Goal: Information Seeking & Learning: Check status

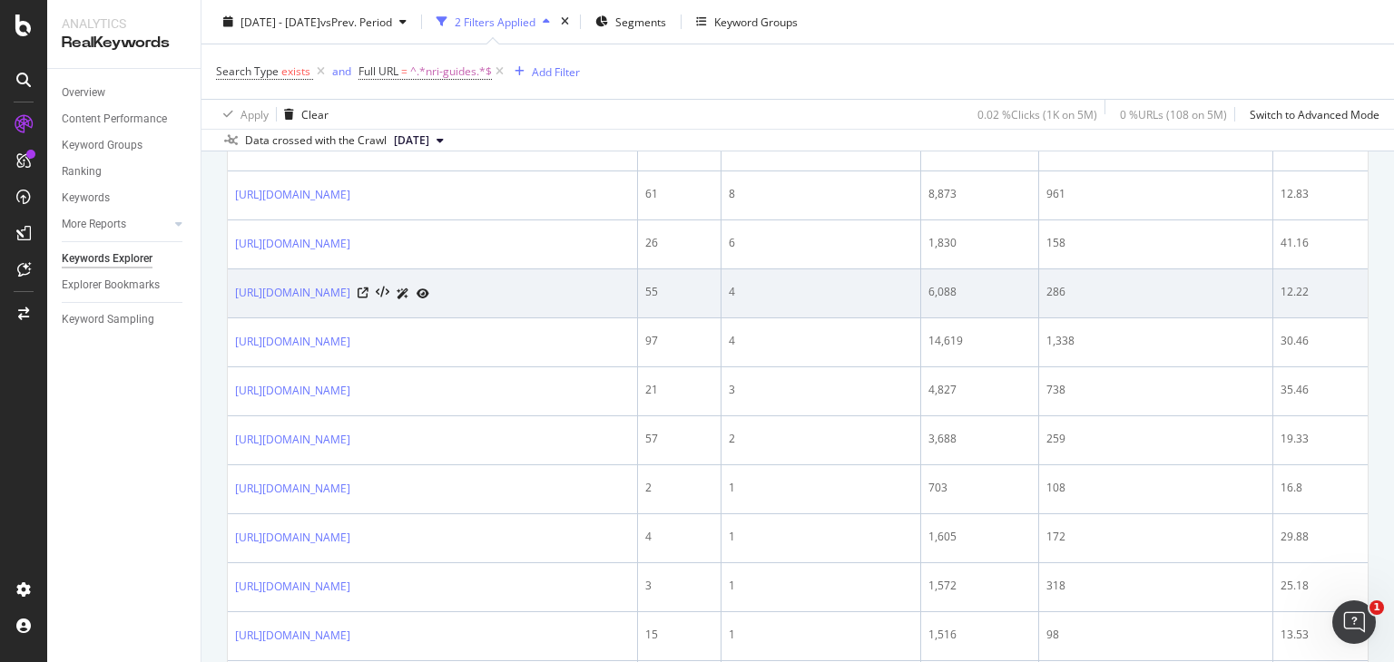
scroll to position [916, 0]
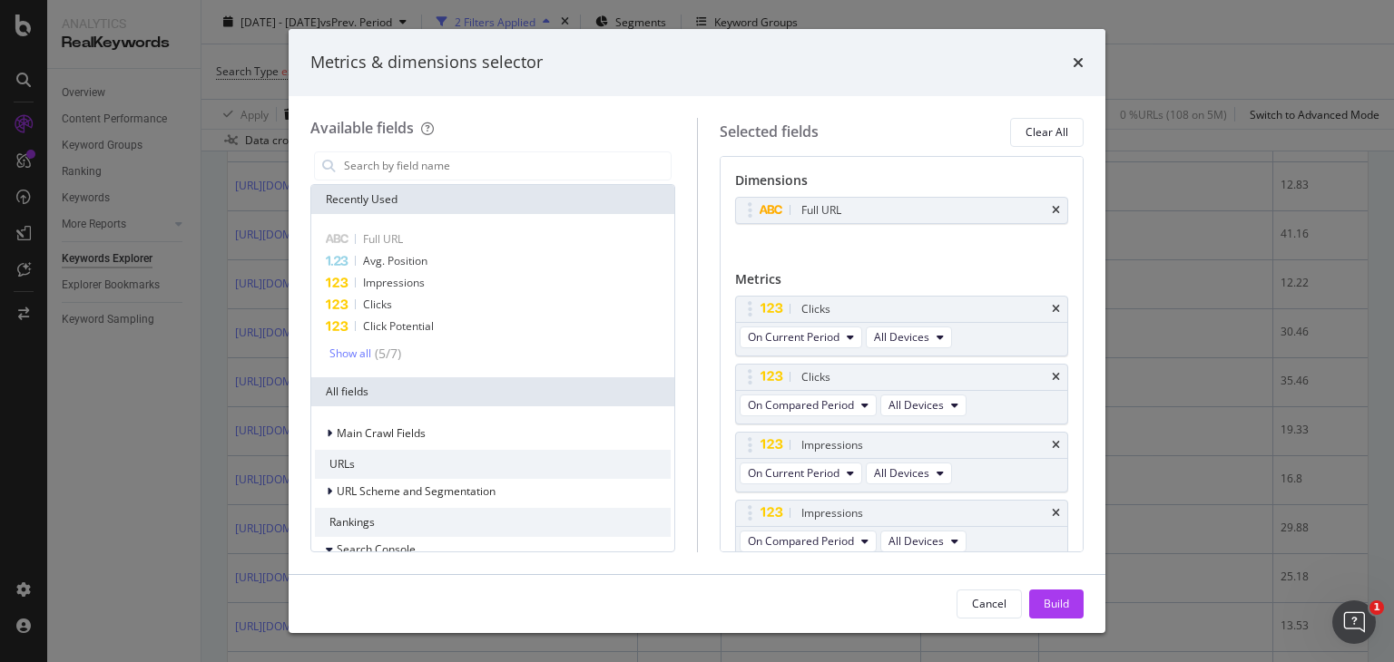
click at [1187, 66] on div "Metrics & dimensions selector Available fields Recently Used Full URL Avg. Posi…" at bounding box center [697, 331] width 1394 height 662
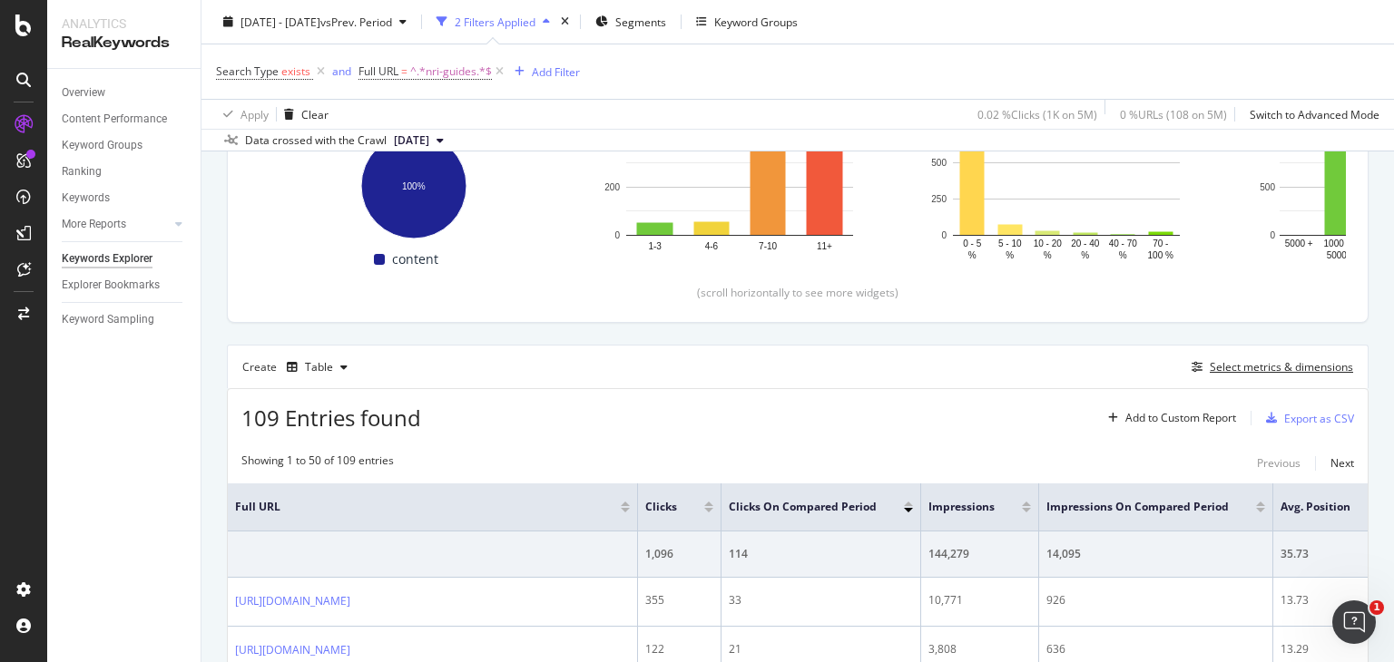
scroll to position [304, 0]
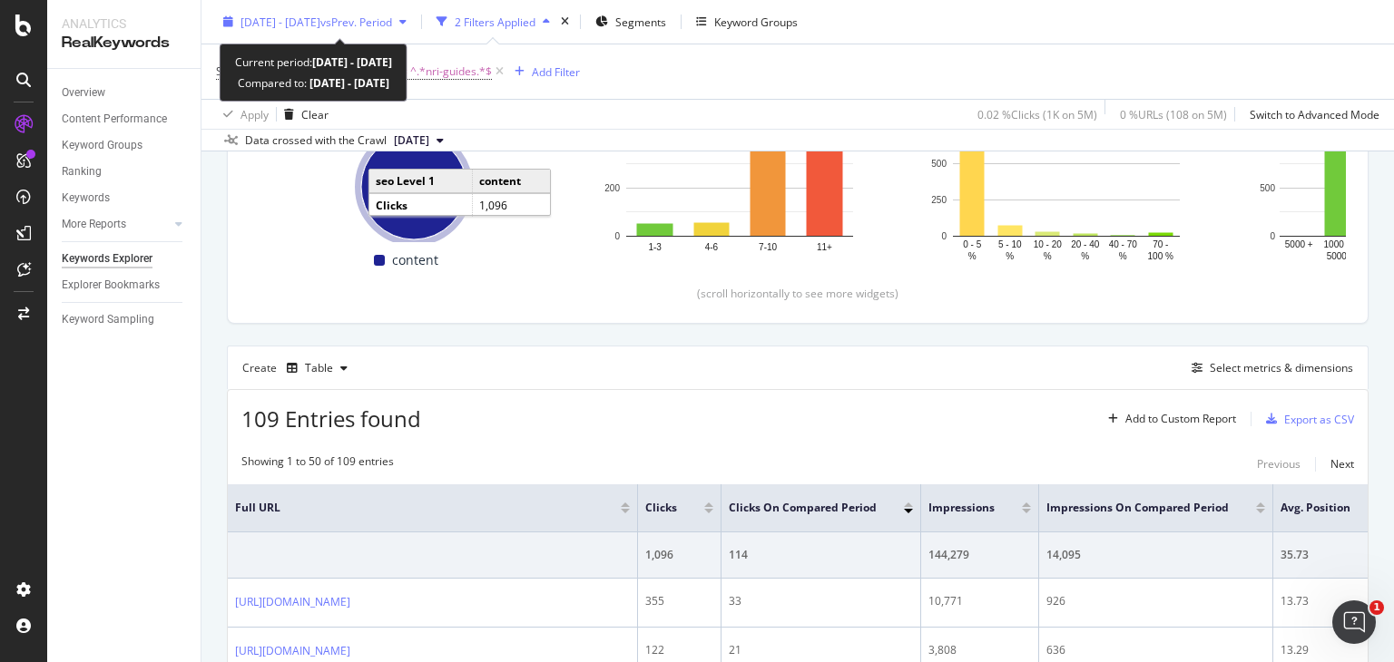
click at [392, 15] on span "vs Prev. Period" at bounding box center [356, 21] width 72 height 15
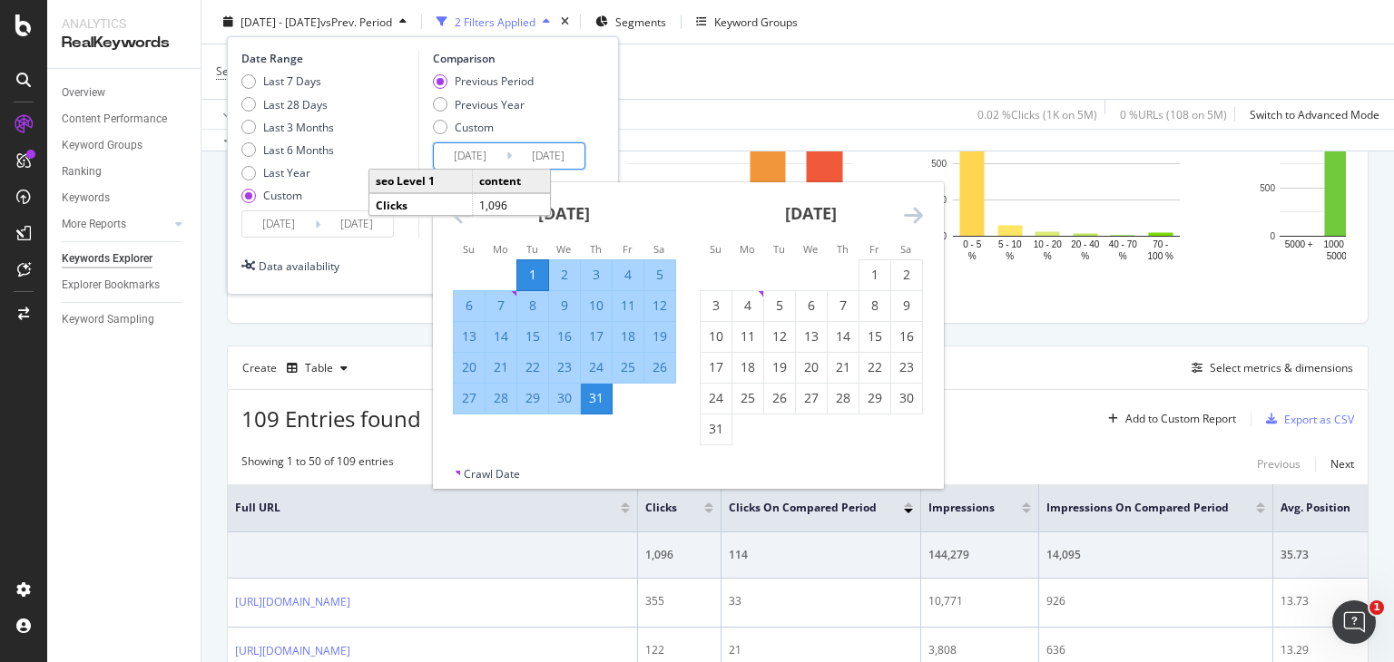
click at [519, 150] on input "2025/07/31" at bounding box center [548, 155] width 73 height 25
click at [660, 233] on div "July 2025" at bounding box center [564, 220] width 223 height 77
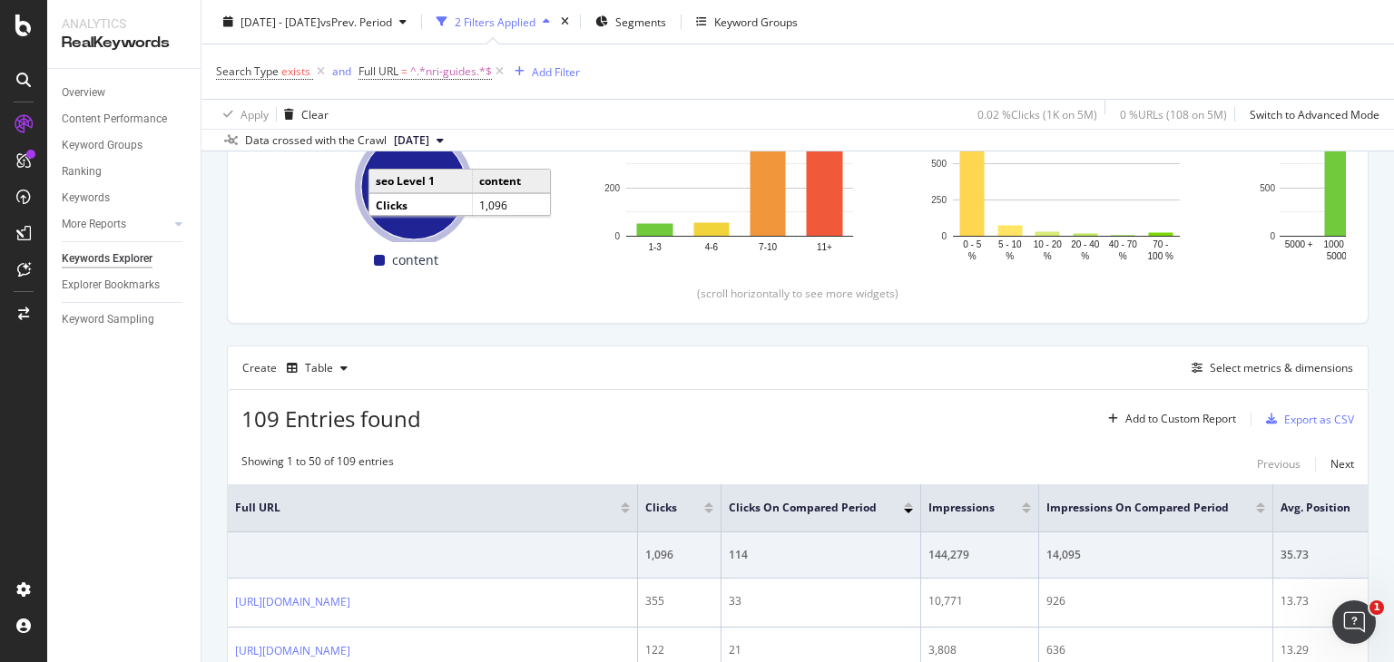
click at [768, 44] on div "Search Type exists and Full URL = ^.*nri-guides.*$ Add Filter Apply Clear 0.02 …" at bounding box center [797, 86] width 1192 height 85
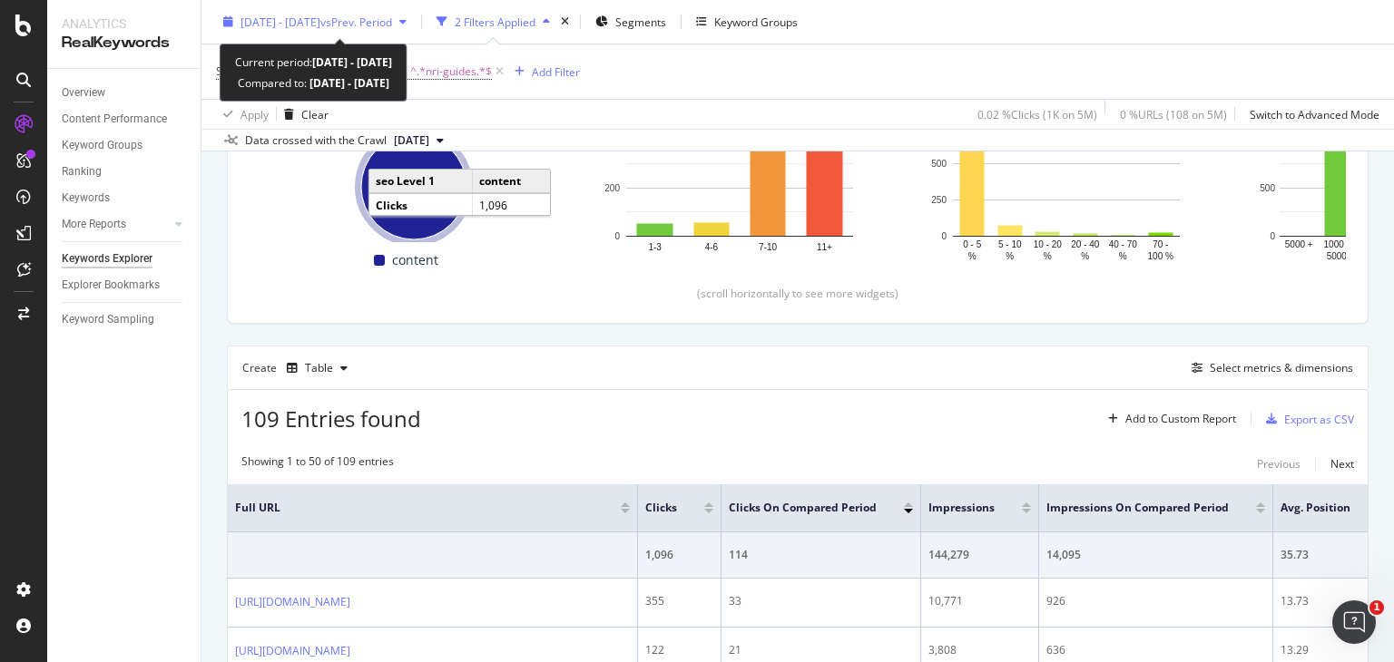
click at [313, 20] on span "2025 Aug. 1st - Aug. 31st" at bounding box center [280, 21] width 80 height 15
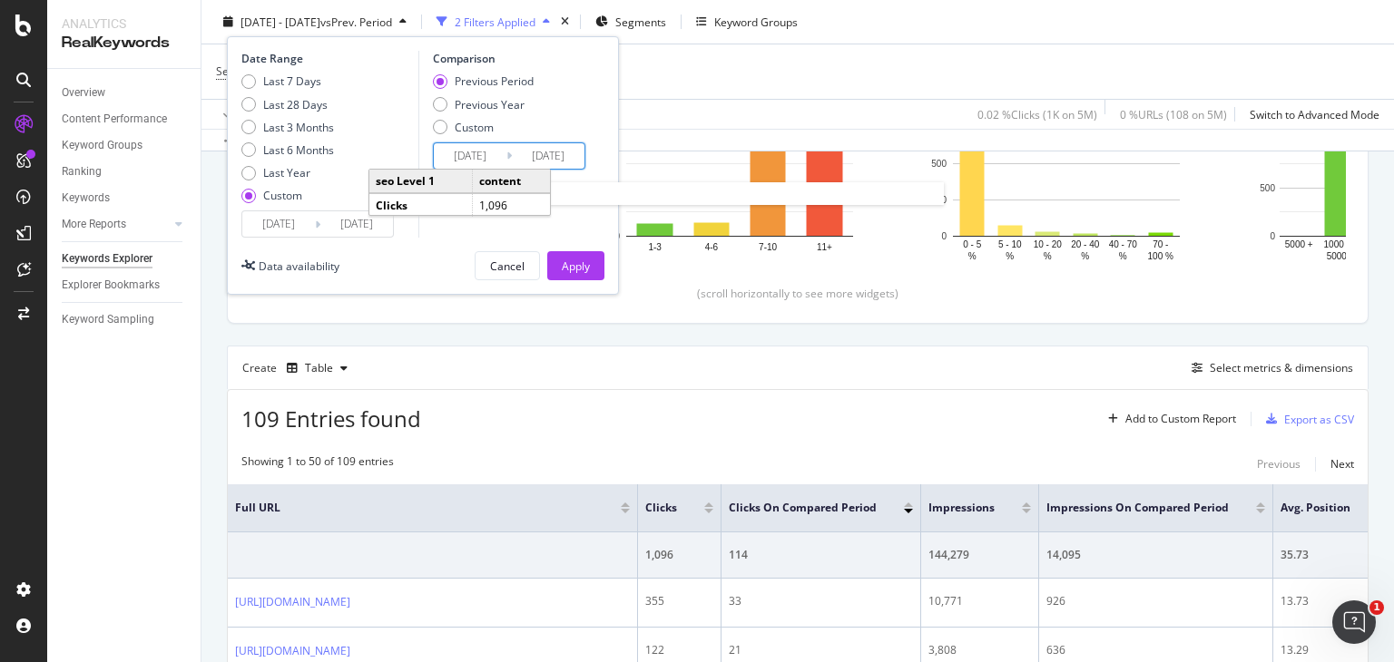
click at [497, 160] on input "2025/07/01" at bounding box center [470, 155] width 73 height 25
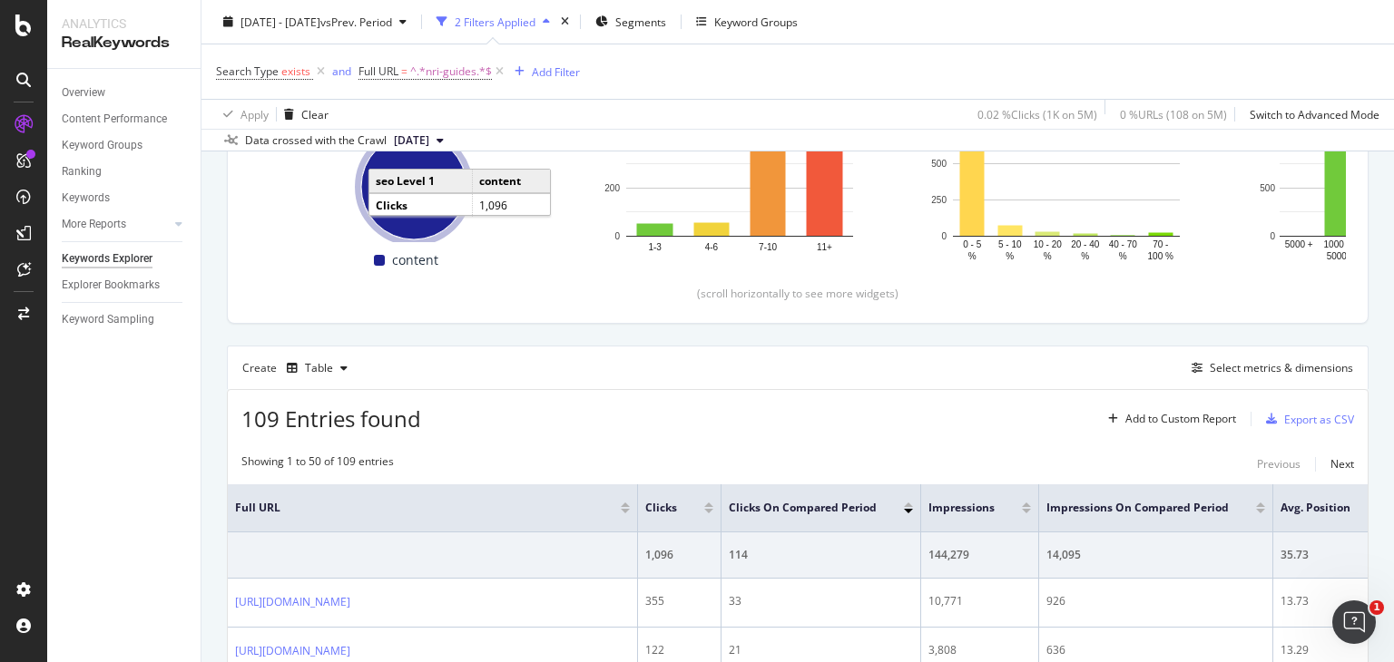
click at [830, 80] on div "Search Type exists and Full URL = ^.*nri-guides.*$ Add Filter" at bounding box center [797, 71] width 1163 height 54
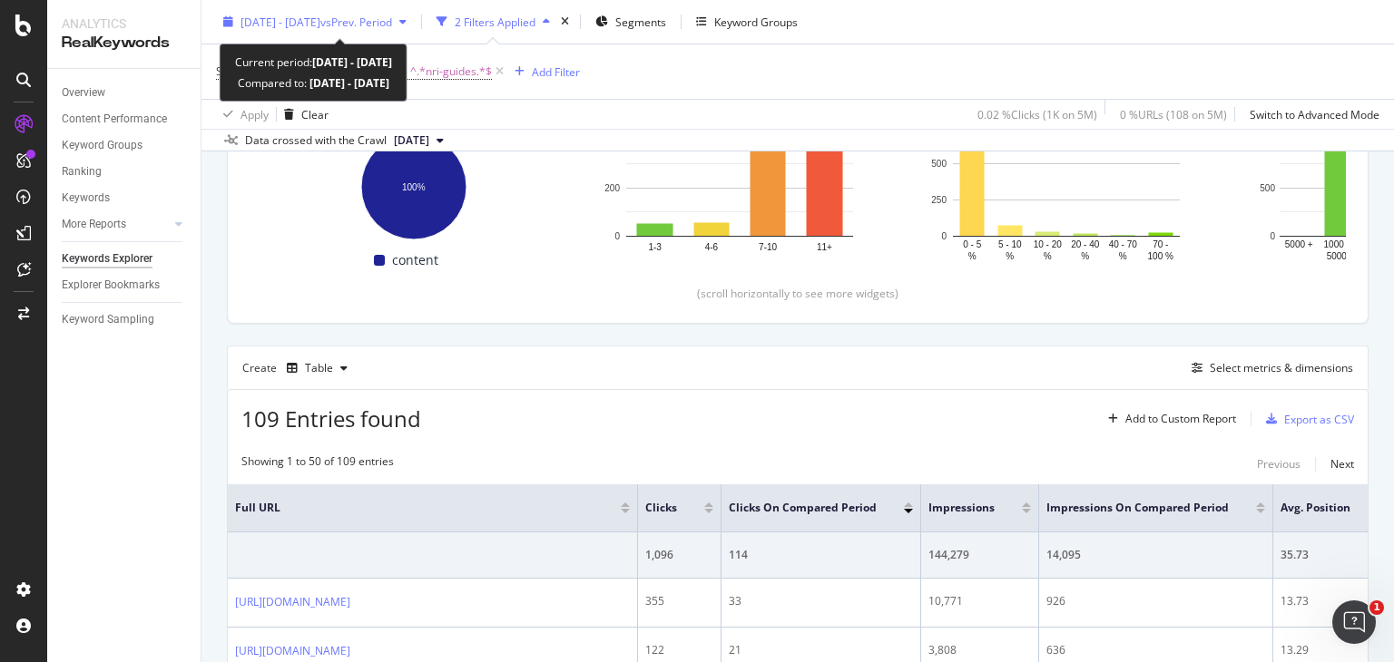
click at [392, 24] on span "vs Prev. Period" at bounding box center [356, 21] width 72 height 15
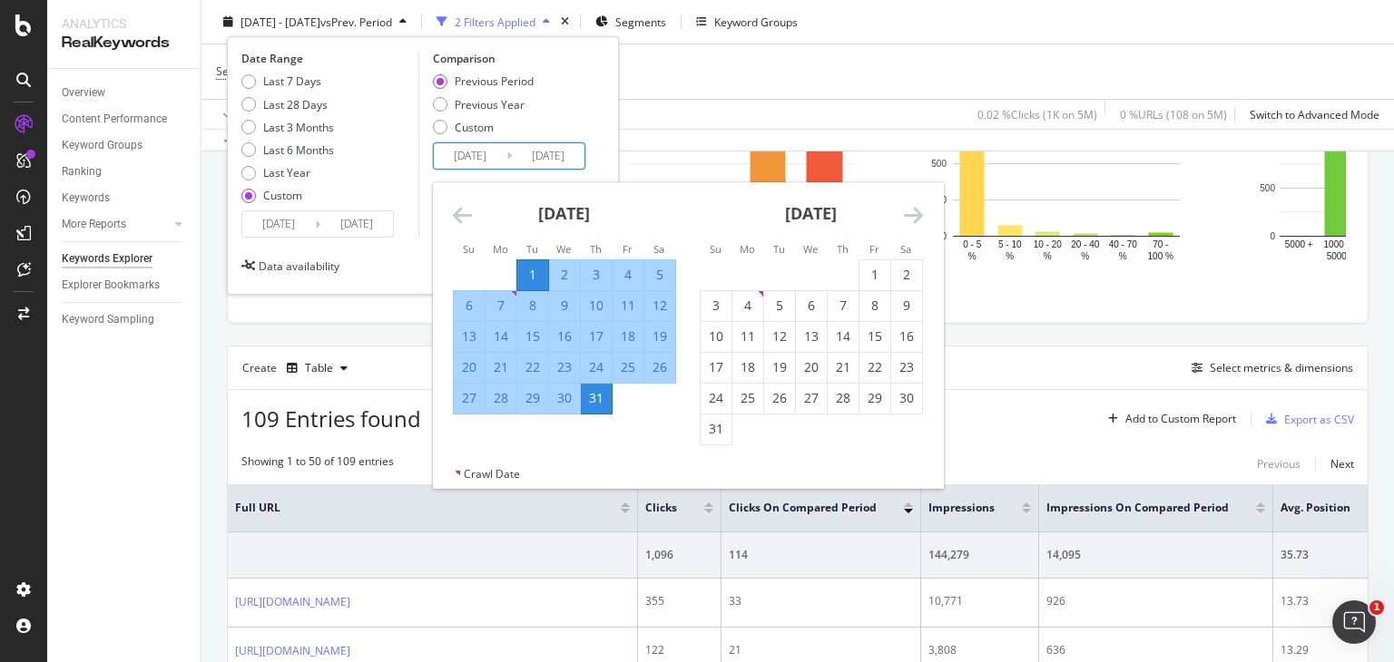
click at [492, 157] on input "2025/07/01" at bounding box center [470, 155] width 73 height 25
click at [459, 214] on icon "Move backward to switch to the previous month." at bounding box center [462, 215] width 19 height 22
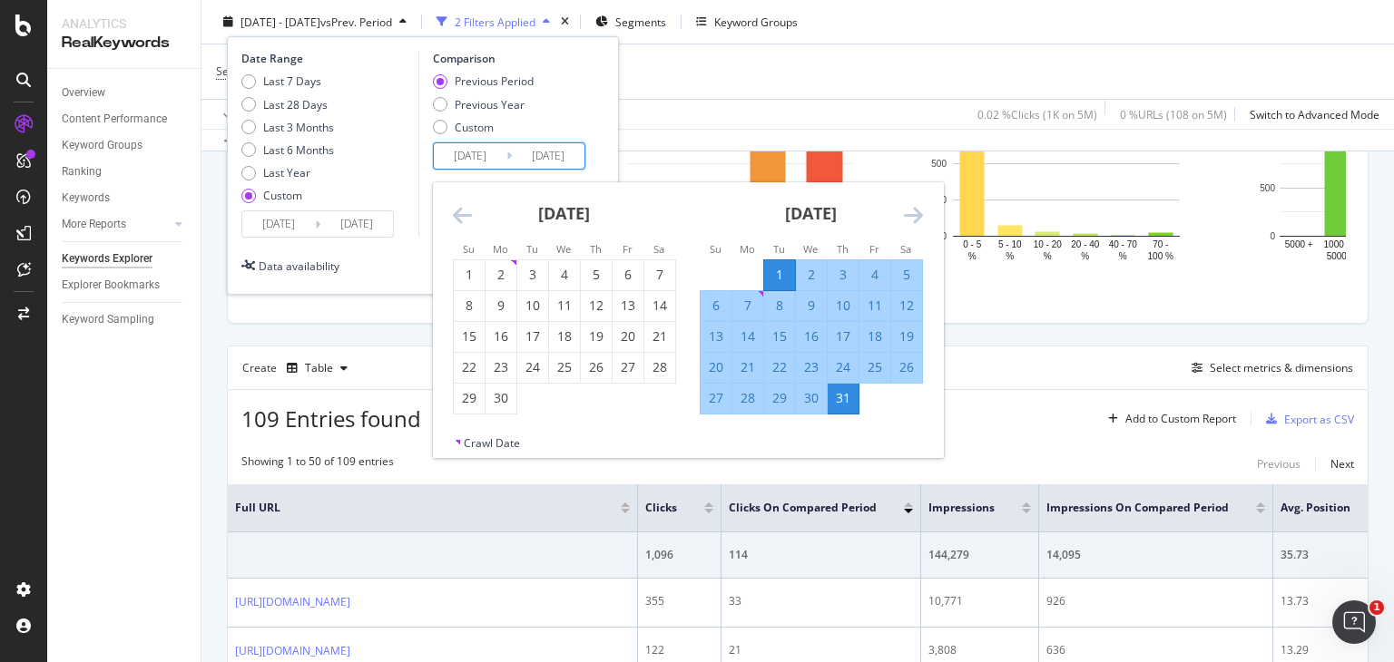
click at [459, 214] on icon "Move backward to switch to the previous month." at bounding box center [462, 215] width 19 height 22
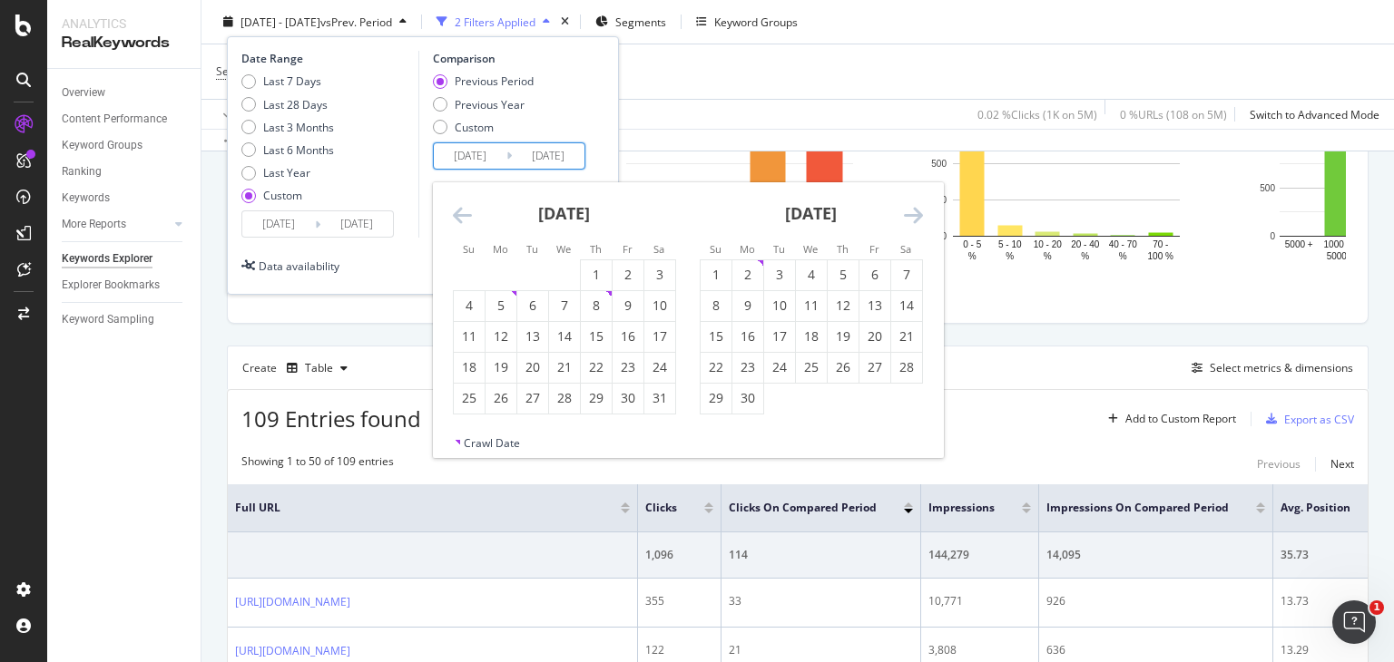
click at [459, 214] on icon "Move backward to switch to the previous month." at bounding box center [462, 215] width 19 height 22
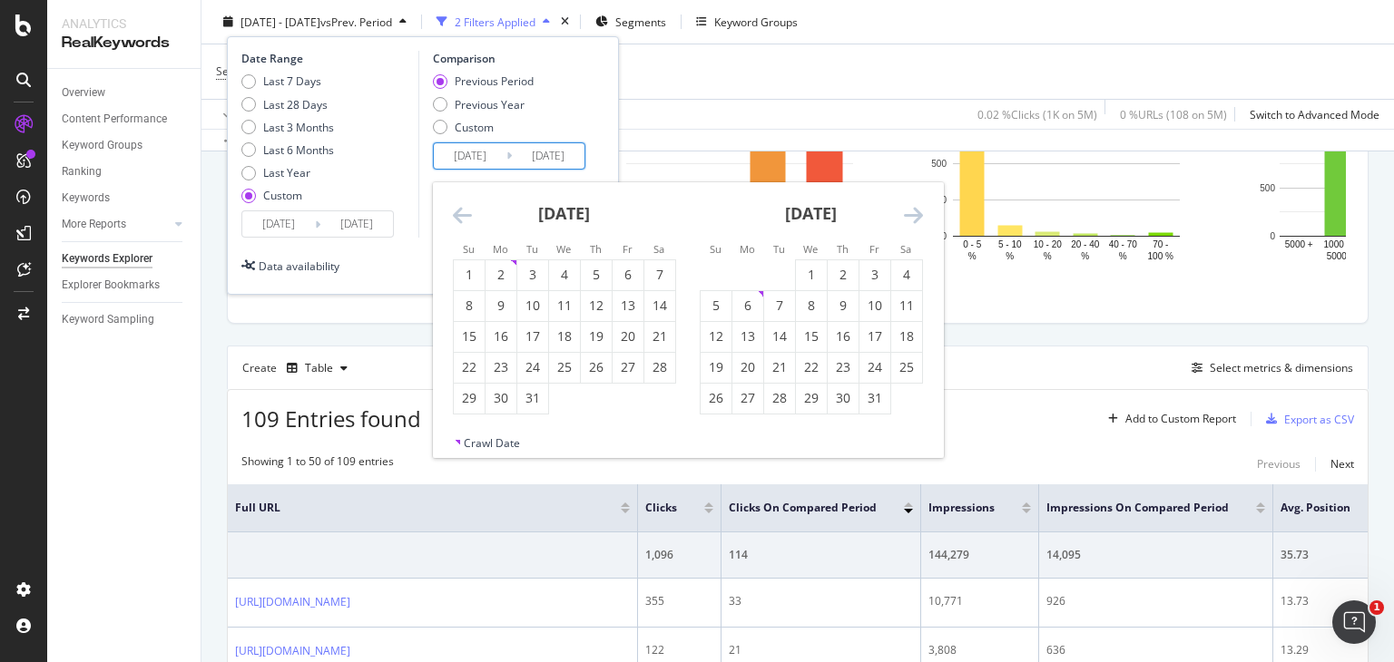
click at [459, 214] on icon "Move backward to switch to the previous month." at bounding box center [462, 215] width 19 height 22
click at [781, 269] on div "1" at bounding box center [779, 275] width 31 height 18
type input "2024/10/01"
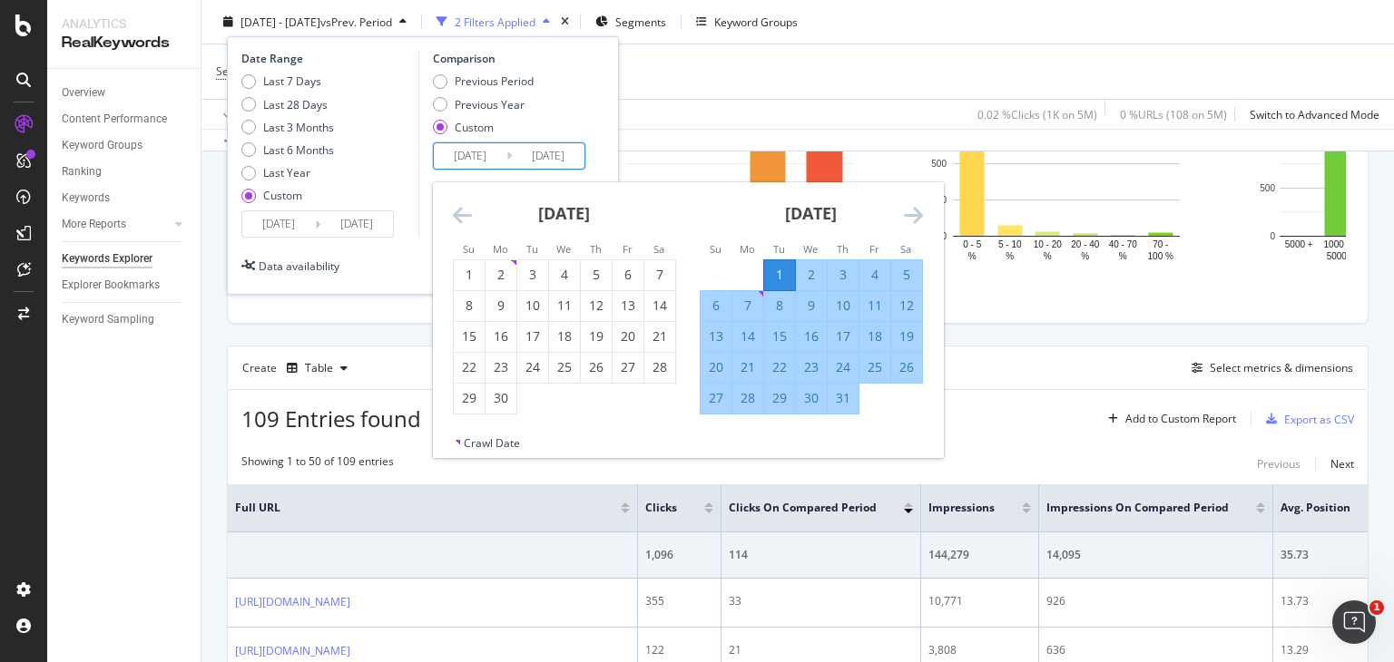
click at [842, 398] on div "31" at bounding box center [842, 398] width 31 height 18
type input "2024/10/31"
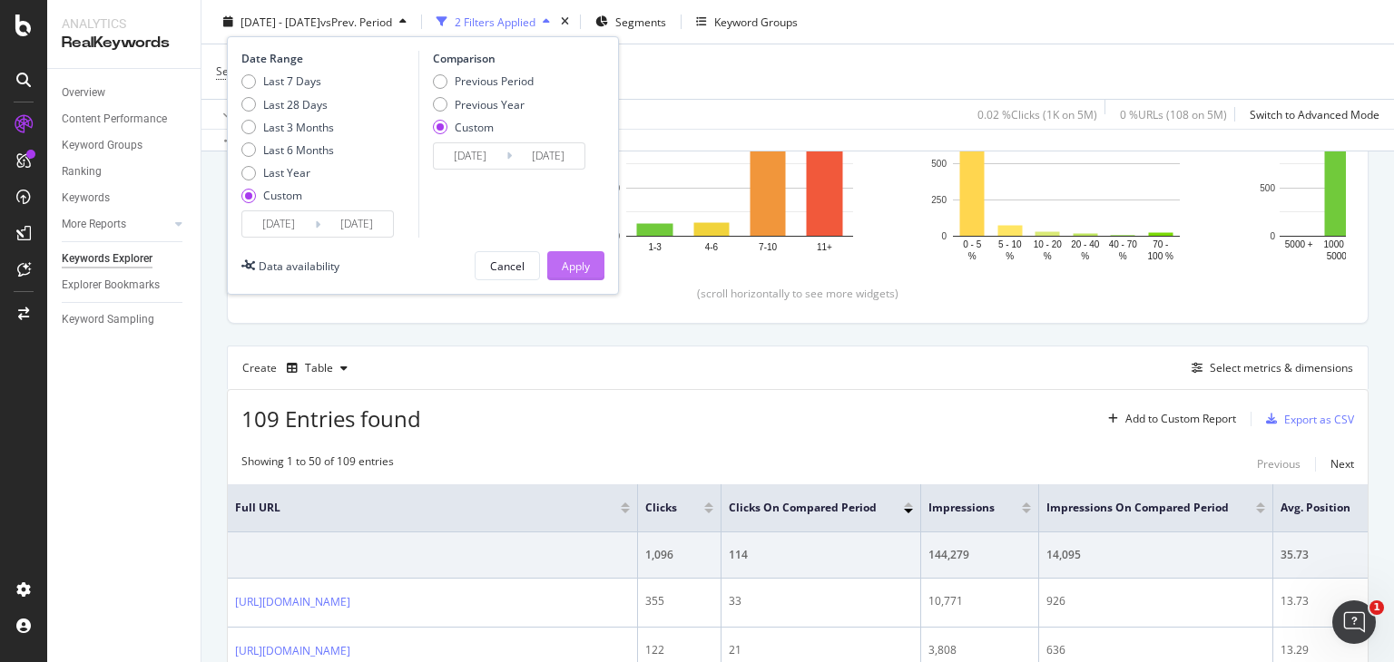
click at [585, 267] on div "Apply" at bounding box center [576, 265] width 28 height 15
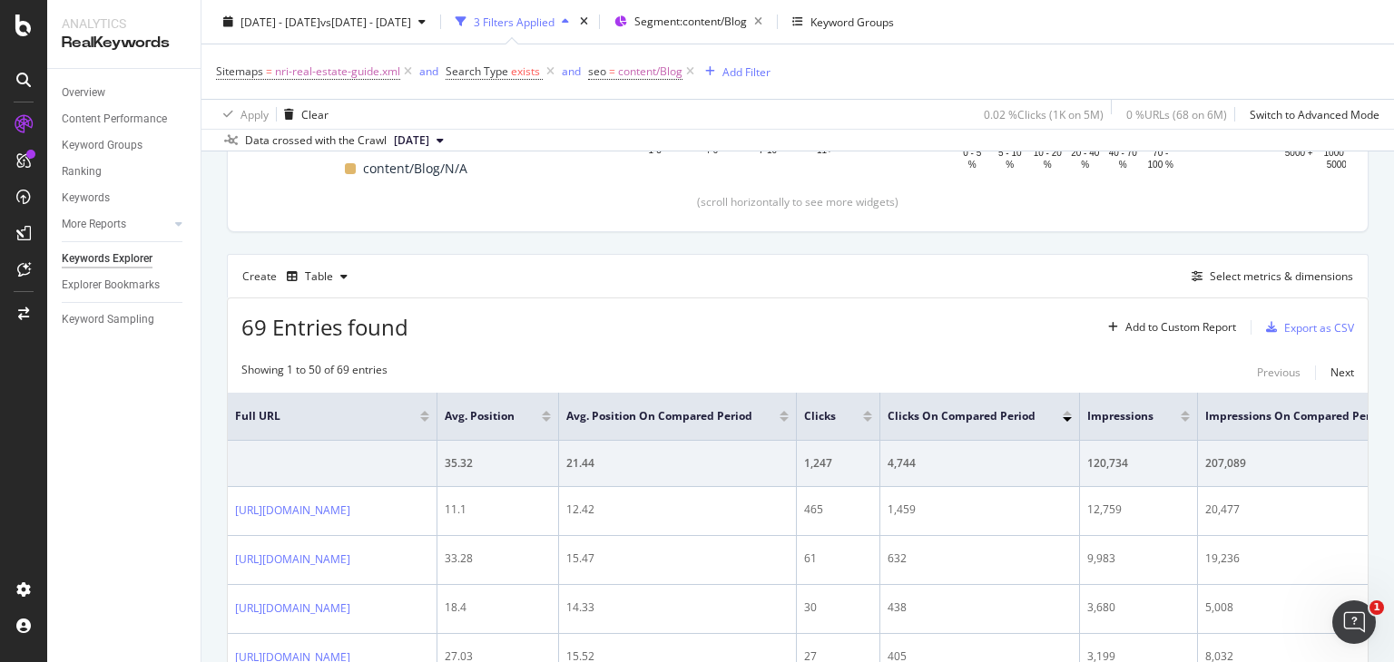
scroll to position [572, 0]
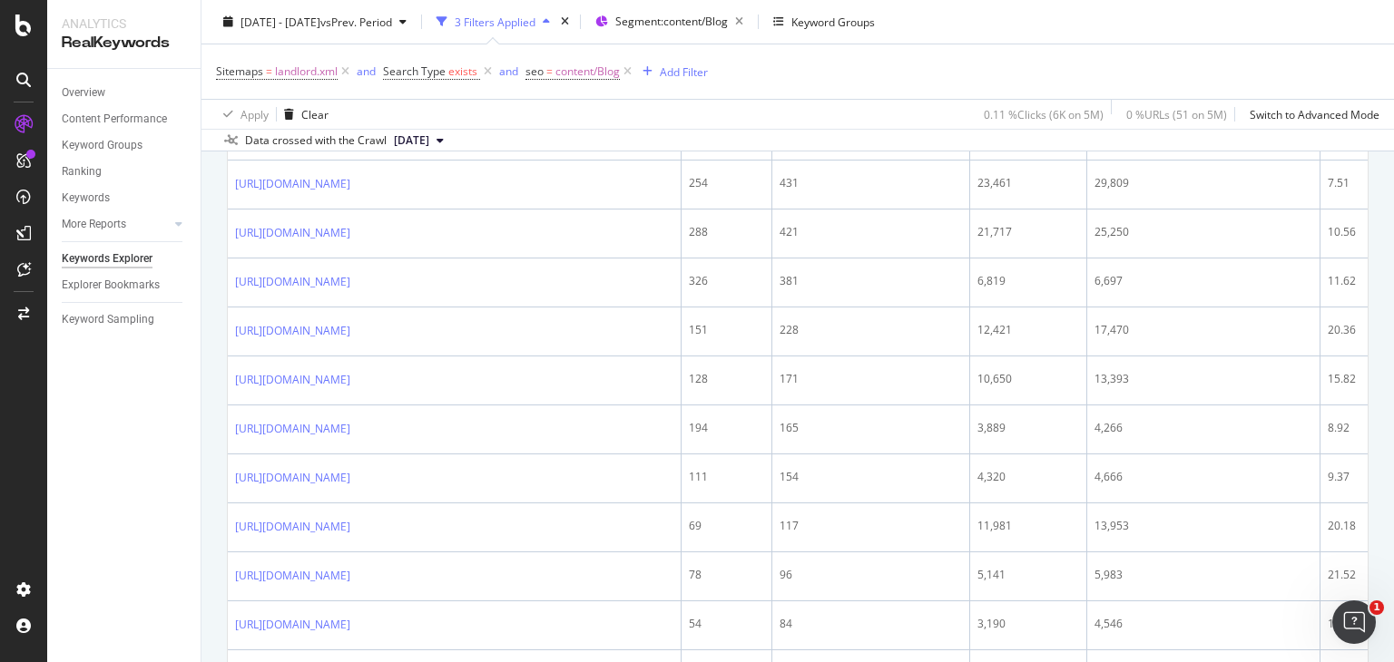
scroll to position [932, 0]
